Goal: Check status: Check status

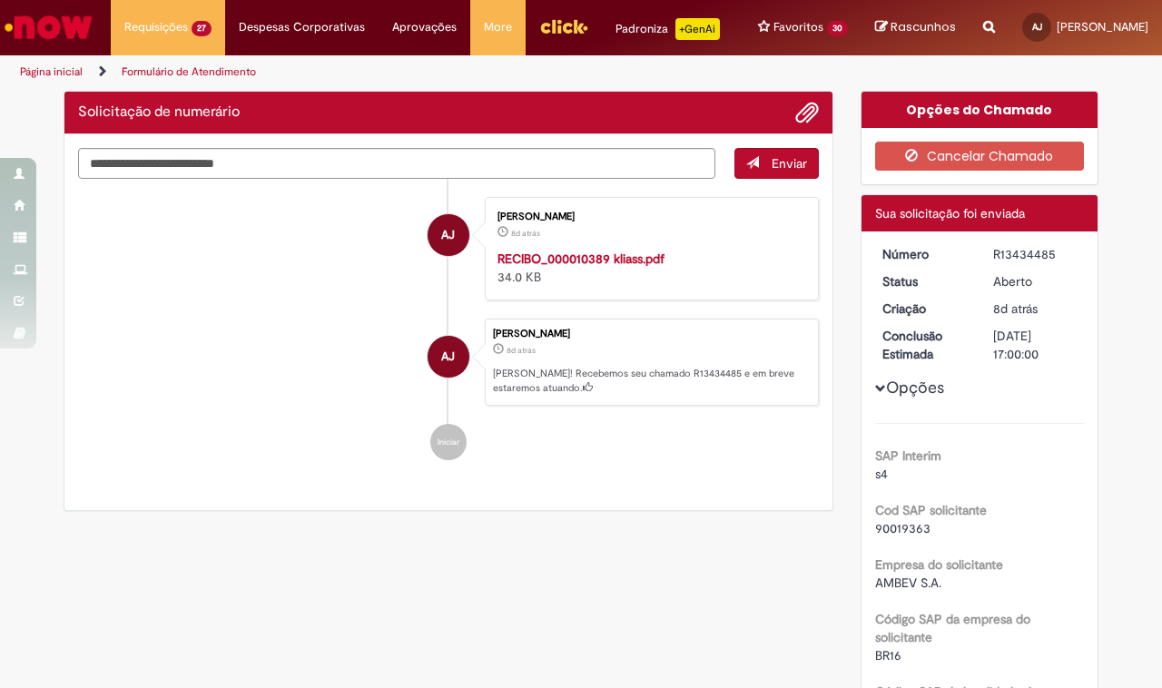
click at [336, 347] on li "AJ [PERSON_NAME] 8d atrás 8 dias atrás [PERSON_NAME]! Recebemos seu chamado R13…" at bounding box center [448, 362] width 741 height 87
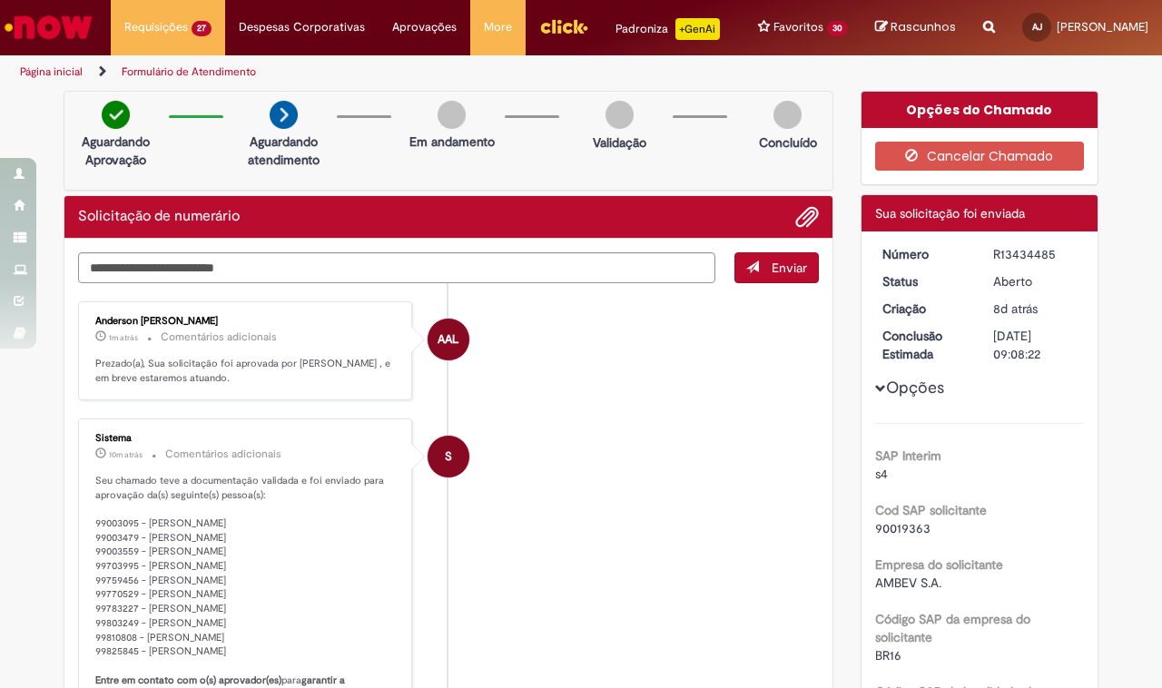
click at [656, 425] on ul "AAL [PERSON_NAME] 1m atrás 1m atrás Comentários adicionais Prezado(a), Sua soli…" at bounding box center [448, 699] width 741 height 832
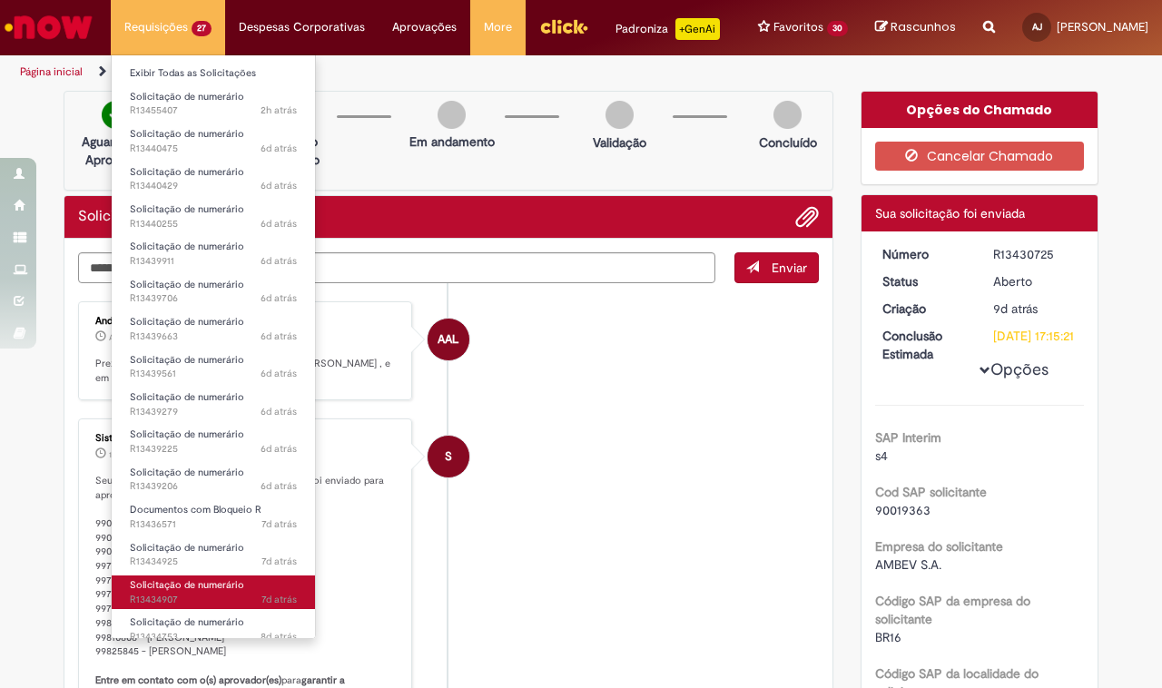
click at [180, 578] on span "Solicitação de numerário" at bounding box center [187, 585] width 114 height 14
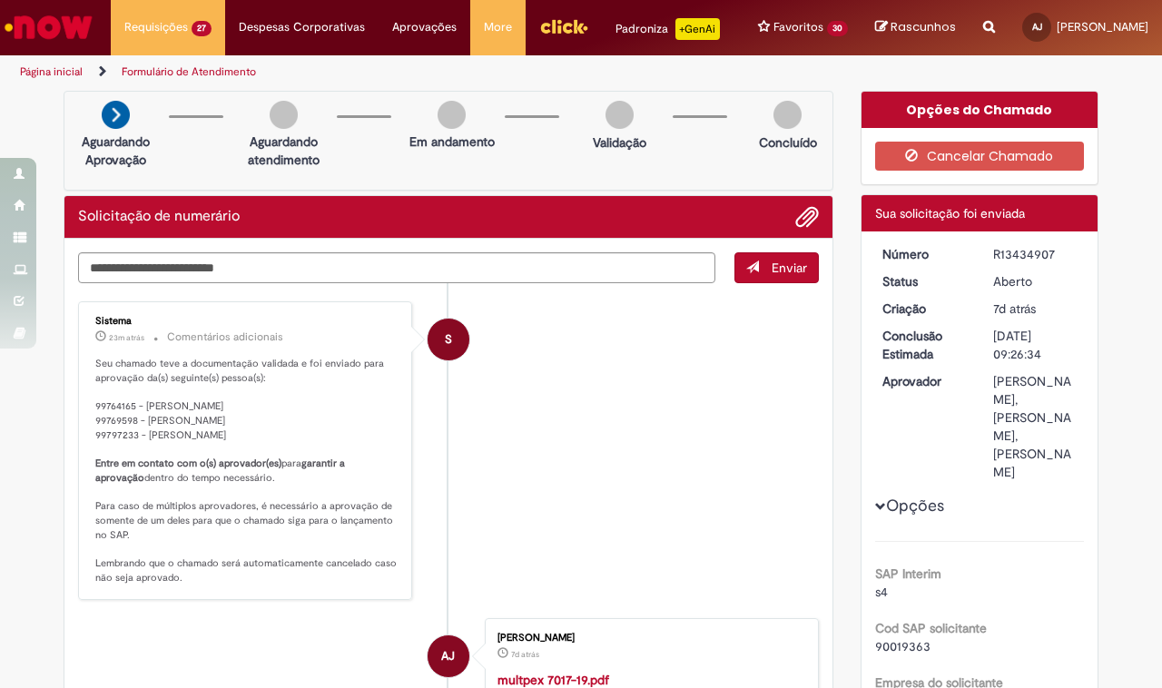
click at [584, 404] on li "S Sistema 23m atrás 23 minutos atrás Comentários adicionais Seu chamado teve a …" at bounding box center [448, 450] width 741 height 298
